Goal: Transaction & Acquisition: Purchase product/service

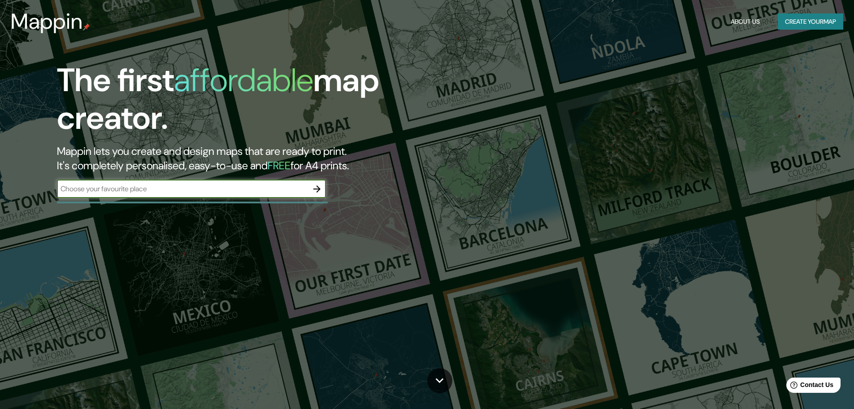
click at [182, 190] on input "text" at bounding box center [182, 188] width 251 height 10
type input "BUCARAMANGA"
click at [316, 188] on icon "button" at bounding box center [317, 188] width 7 height 7
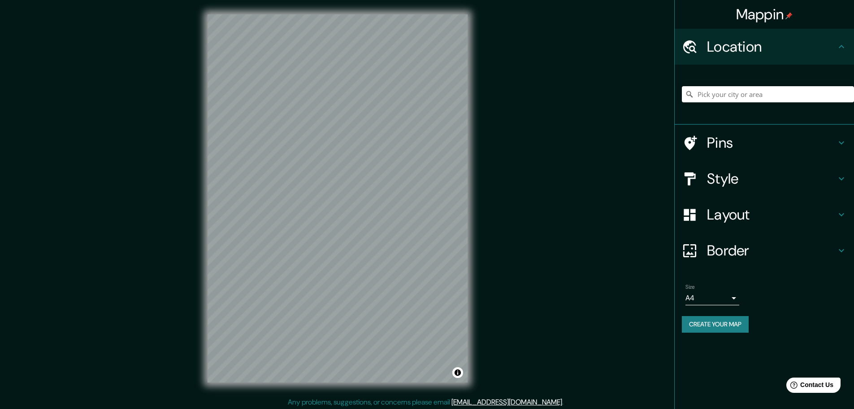
click at [843, 178] on icon at bounding box center [842, 178] width 11 height 11
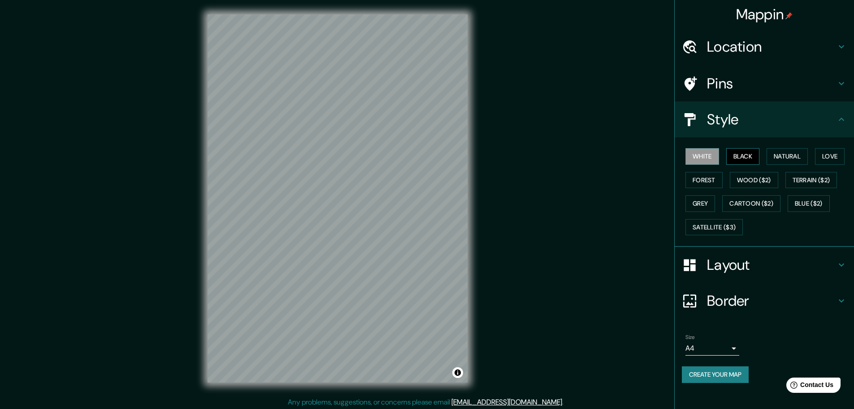
click at [743, 153] on button "Black" at bounding box center [744, 156] width 34 height 17
click at [779, 153] on button "Natural" at bounding box center [787, 156] width 41 height 17
click at [708, 160] on button "White" at bounding box center [703, 156] width 34 height 17
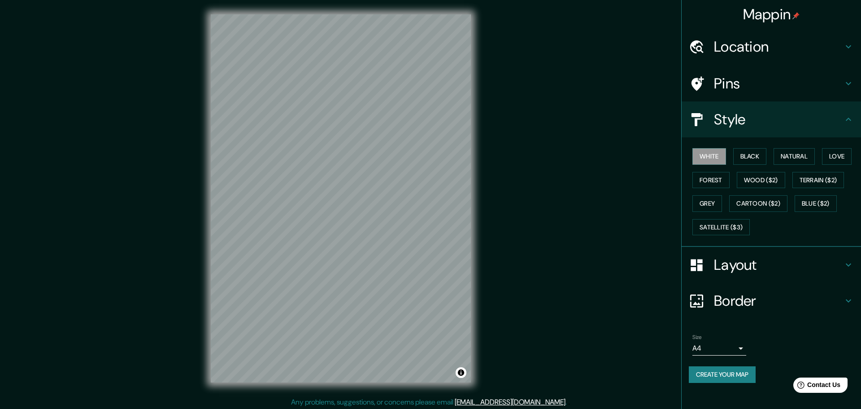
click at [735, 349] on body "Mappin Location Pins Style White Black Natural Love Forest Wood ($2) Terrain ($…" at bounding box center [430, 204] width 861 height 409
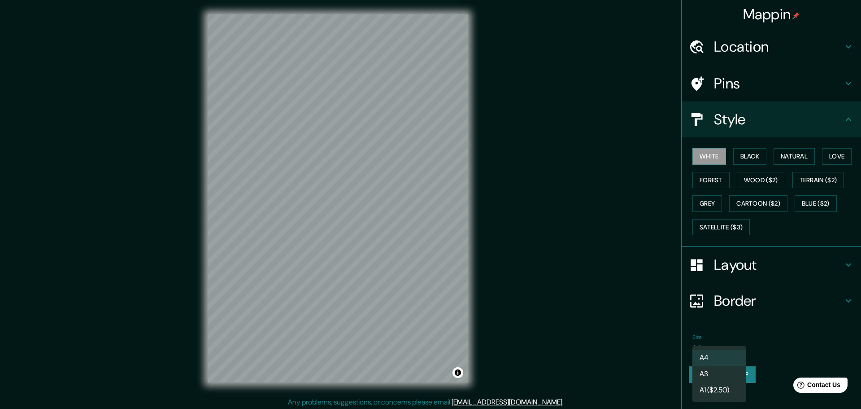
click at [772, 340] on div at bounding box center [430, 204] width 861 height 409
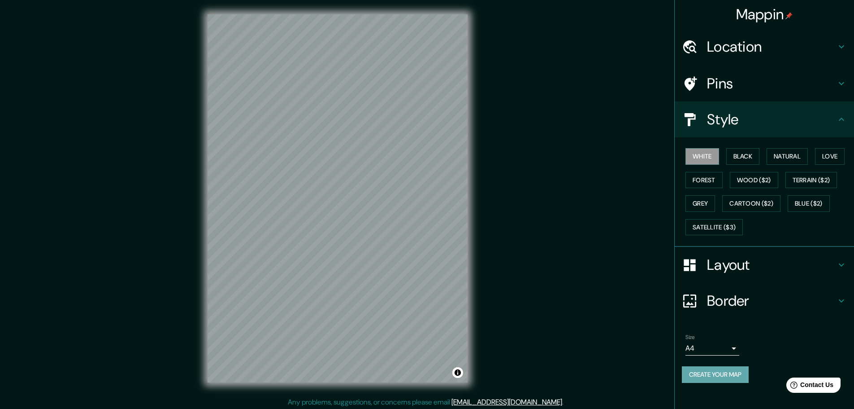
click at [726, 375] on button "Create your map" at bounding box center [715, 374] width 67 height 17
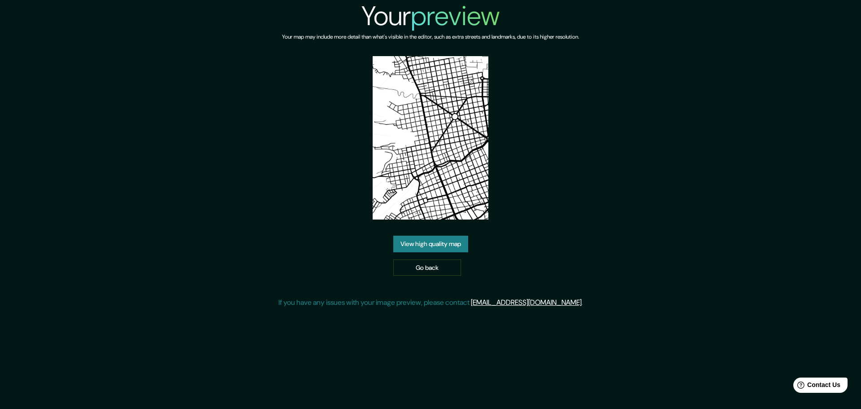
click at [442, 246] on link "View high quality map" at bounding box center [430, 243] width 75 height 17
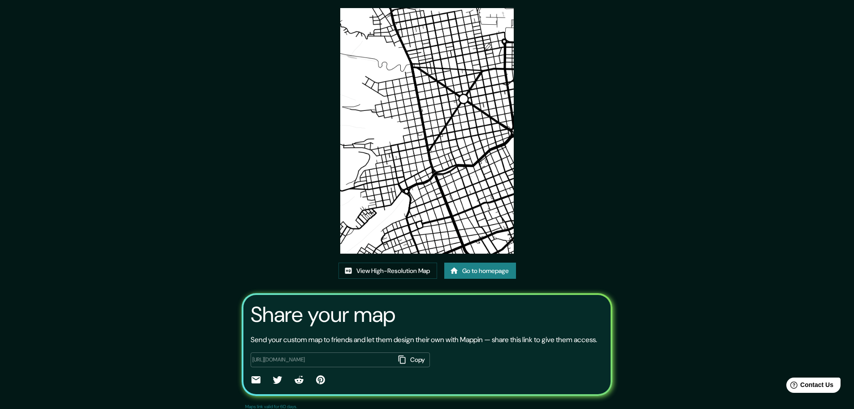
scroll to position [45, 0]
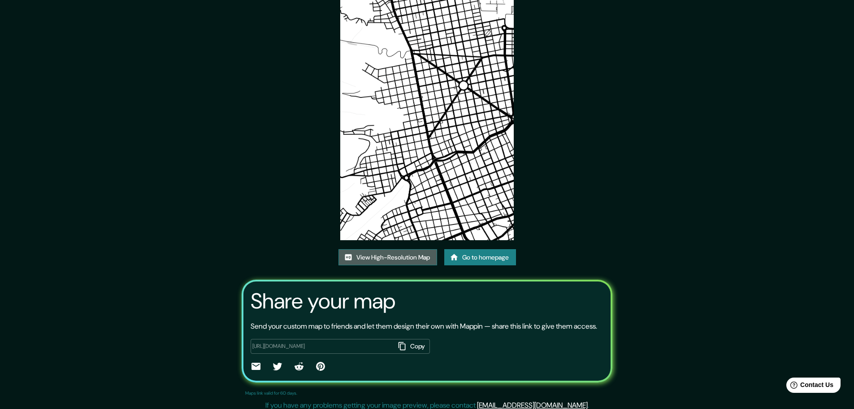
click at [401, 258] on link "View High-Resolution Map" at bounding box center [388, 257] width 99 height 17
